Goal: Navigation & Orientation: Find specific page/section

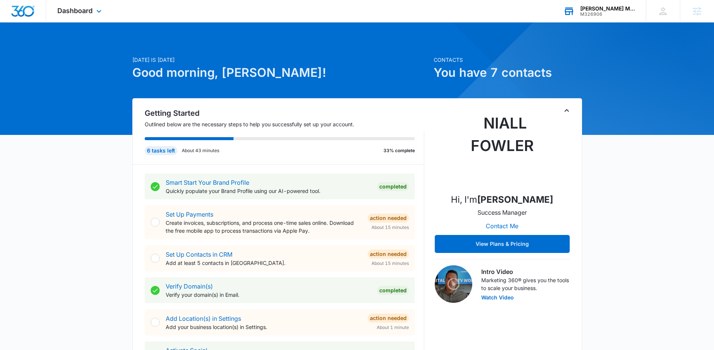
click at [598, 18] on div "PANDL Movers M326906 Your Accounts View All" at bounding box center [599, 11] width 94 height 22
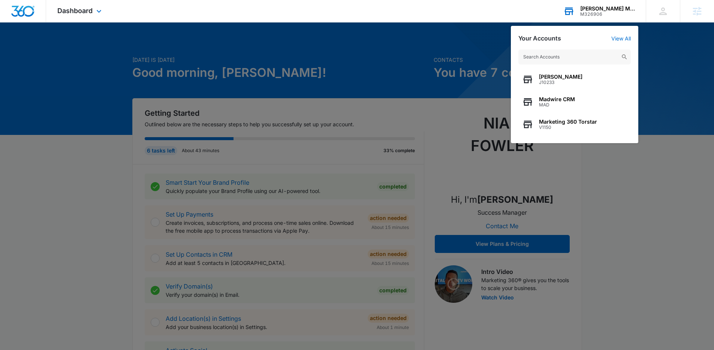
click at [567, 58] on input "text" at bounding box center [574, 56] width 112 height 15
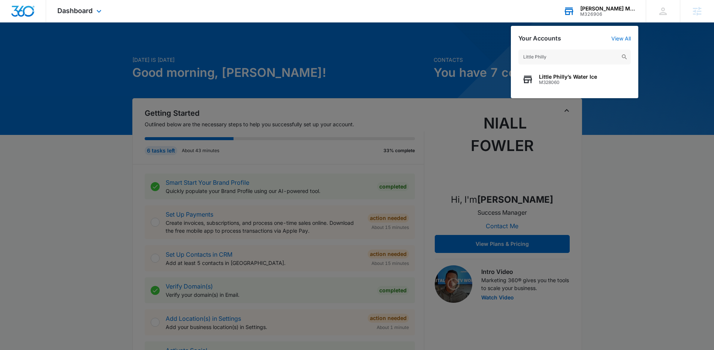
type input "Little Philly"
click at [547, 78] on span "Little Philly’s Water Ice" at bounding box center [568, 77] width 58 height 6
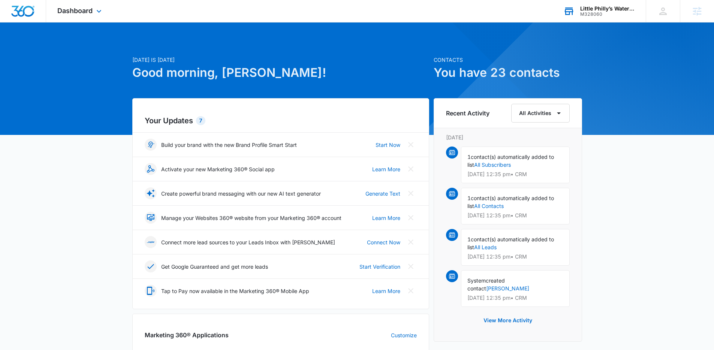
click at [102, 69] on div "Today is Friday, September 5th Good morning, Niall! Contacts You have 23 contac…" at bounding box center [357, 349] width 714 height 634
click at [84, 12] on span "Dashboard" at bounding box center [74, 11] width 35 height 8
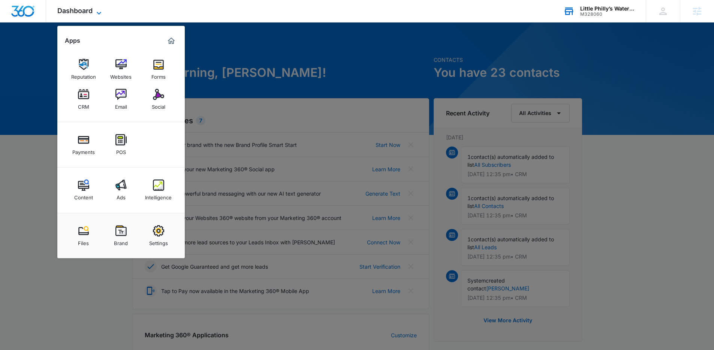
click at [84, 12] on span "Dashboard" at bounding box center [74, 11] width 35 height 8
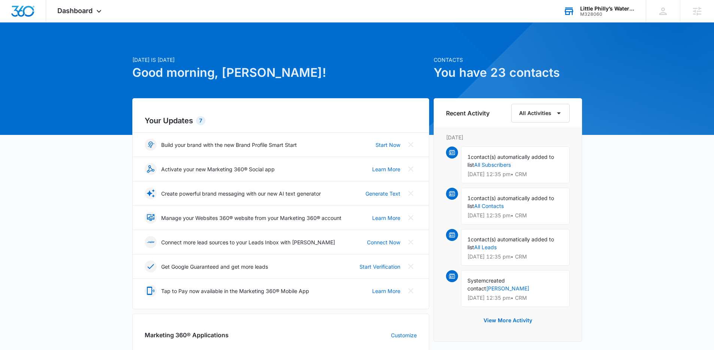
click at [193, 57] on p "Today is Friday, September 5th" at bounding box center [280, 60] width 297 height 8
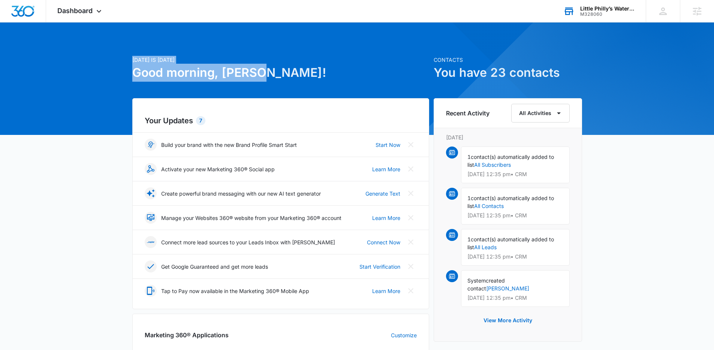
drag, startPoint x: 196, startPoint y: 67, endPoint x: 261, endPoint y: 75, distance: 65.3
click at [261, 75] on div "Today is Friday, September 5th Good morning, Niall! Contacts You have 23 contac…" at bounding box center [357, 349] width 714 height 634
click at [261, 75] on h1 "Good morning, Niall!" at bounding box center [280, 73] width 297 height 18
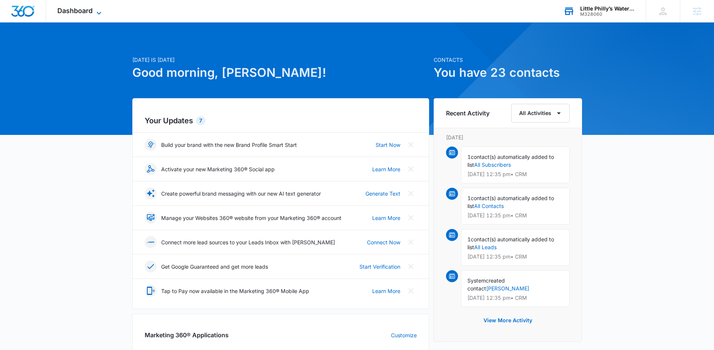
click at [83, 10] on span "Dashboard" at bounding box center [74, 11] width 35 height 8
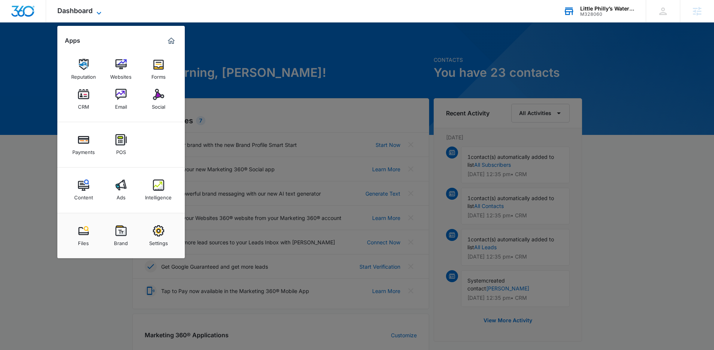
click at [83, 10] on span "Dashboard" at bounding box center [74, 11] width 35 height 8
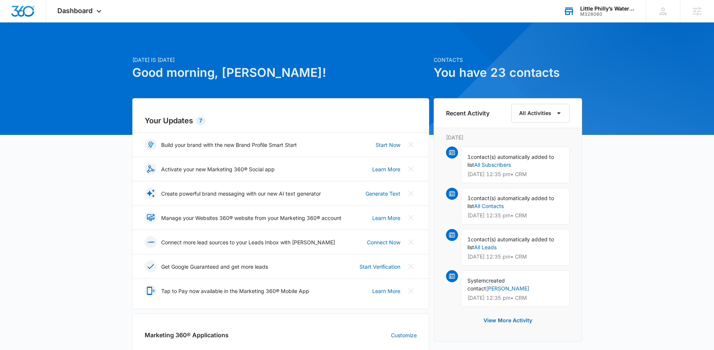
drag, startPoint x: 146, startPoint y: 122, endPoint x: 234, endPoint y: 126, distance: 88.2
click at [234, 126] on div "Your Updates 7 Build your brand with the new Brand Profile Smart Start Start No…" at bounding box center [280, 203] width 297 height 211
click at [98, 13] on icon at bounding box center [99, 13] width 4 height 3
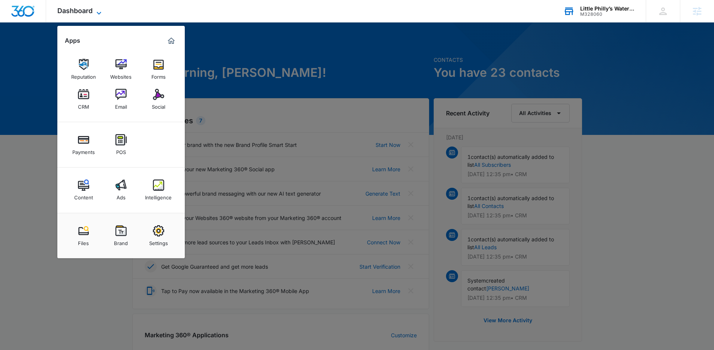
click at [98, 13] on icon at bounding box center [99, 13] width 4 height 3
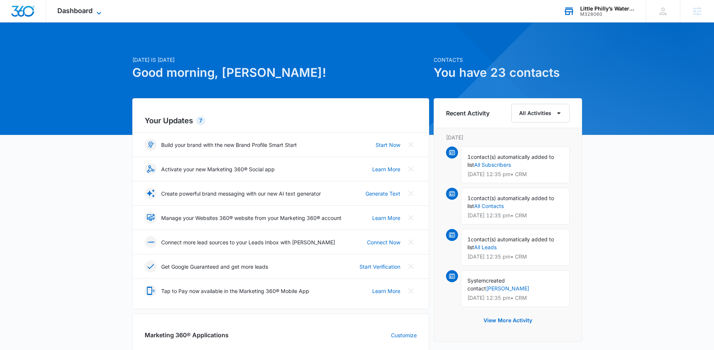
click at [91, 13] on span "Dashboard" at bounding box center [74, 11] width 35 height 8
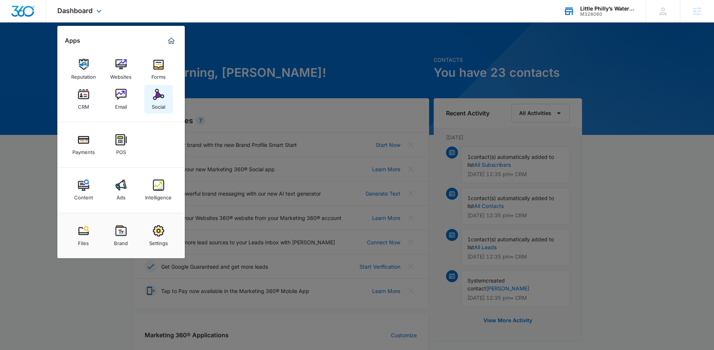
click at [153, 98] on img at bounding box center [158, 94] width 11 height 11
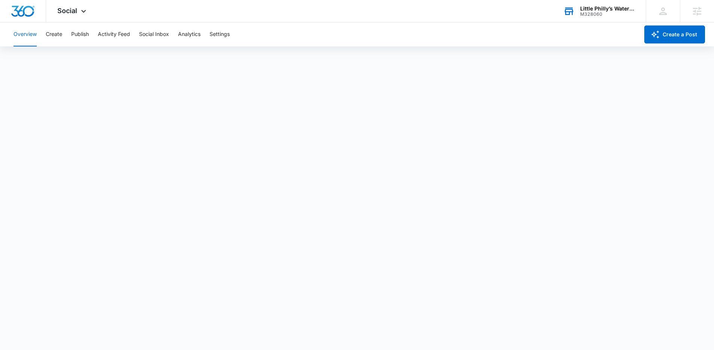
scroll to position [2, 0]
click at [66, 6] on div "Social Apps Reputation Websites Forms CRM Email Social Payments POS Content Ads…" at bounding box center [72, 11] width 53 height 22
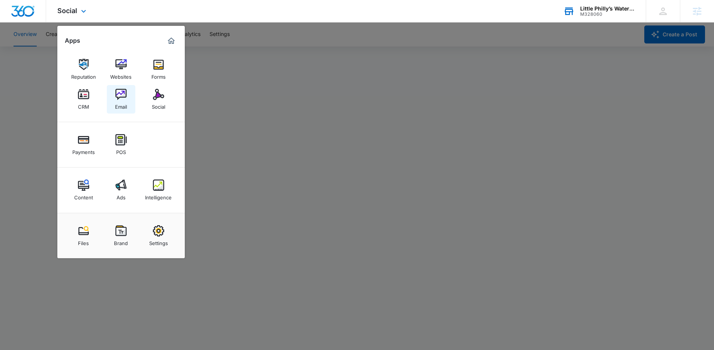
click at [121, 100] on div "Email" at bounding box center [121, 105] width 12 height 10
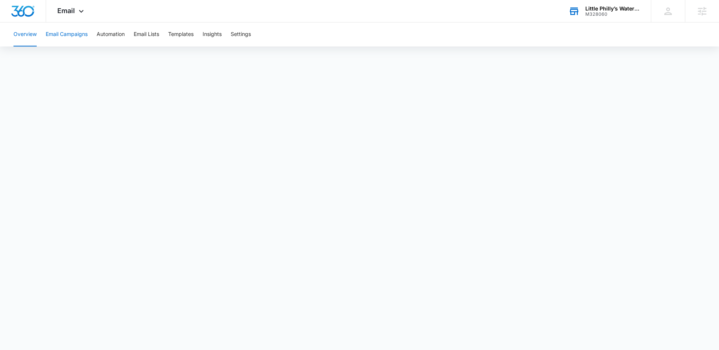
click at [59, 32] on button "Email Campaigns" at bounding box center [67, 34] width 42 height 24
click at [146, 37] on button "Email Lists" at bounding box center [146, 34] width 25 height 24
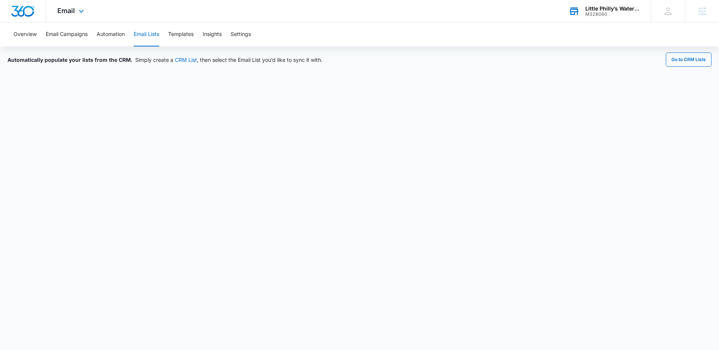
click at [69, 15] on div "Email Apps Reputation Websites Forms CRM Email Social Payments POS Content Ads …" at bounding box center [71, 11] width 51 height 22
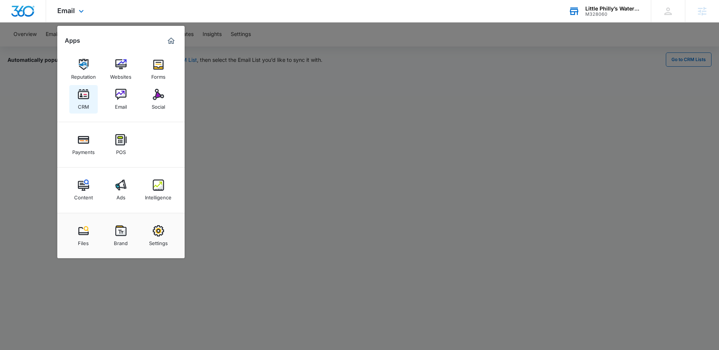
click at [85, 94] on img at bounding box center [83, 94] width 11 height 11
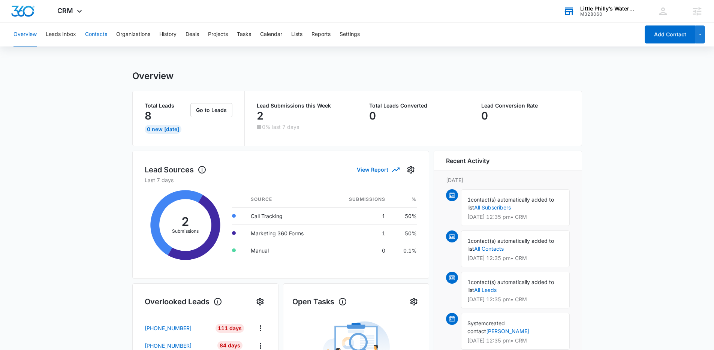
click at [94, 37] on button "Contacts" at bounding box center [96, 34] width 22 height 24
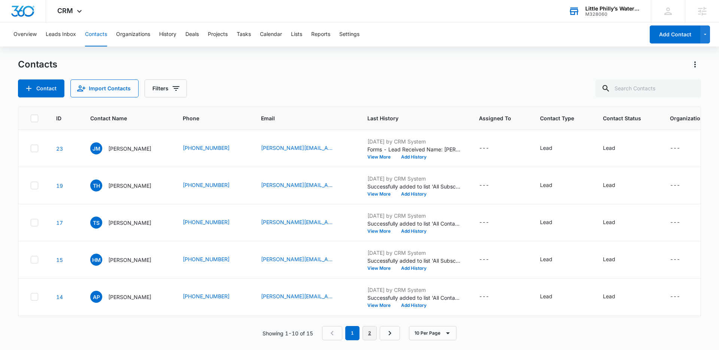
click at [373, 329] on link "2" at bounding box center [370, 333] width 14 height 14
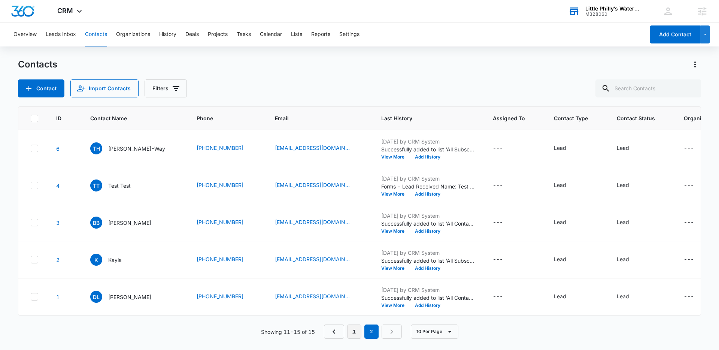
click at [356, 335] on link "1" at bounding box center [354, 331] width 14 height 14
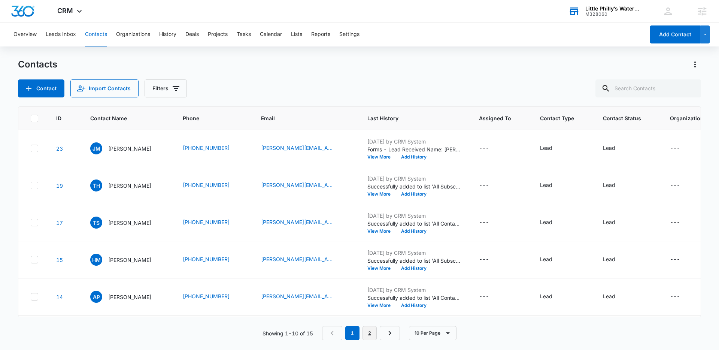
click at [369, 336] on link "2" at bounding box center [370, 333] width 14 height 14
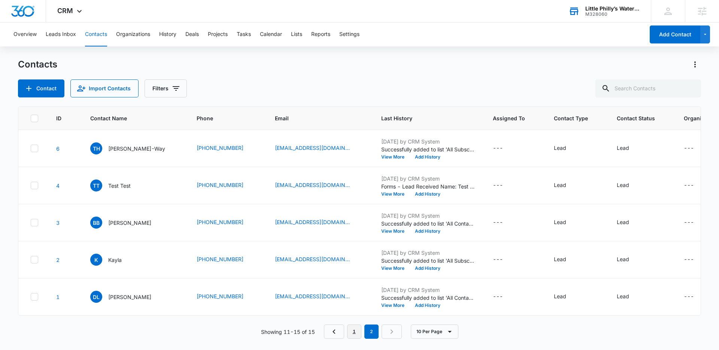
click at [358, 329] on link "1" at bounding box center [354, 331] width 14 height 14
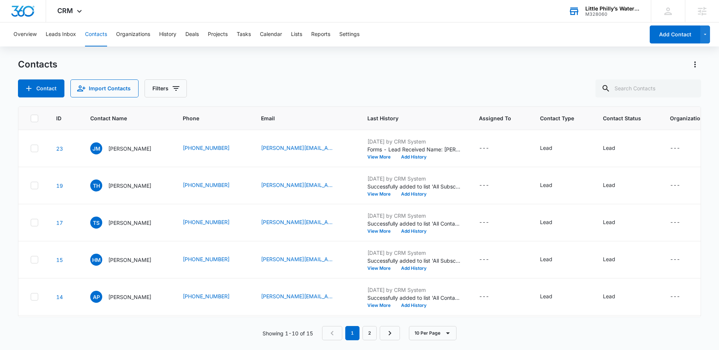
click at [220, 73] on div "Contacts Contact Import Contacts Filters" at bounding box center [359, 77] width 683 height 39
click at [22, 35] on button "Overview" at bounding box center [24, 34] width 23 height 24
